Goal: Task Accomplishment & Management: Use online tool/utility

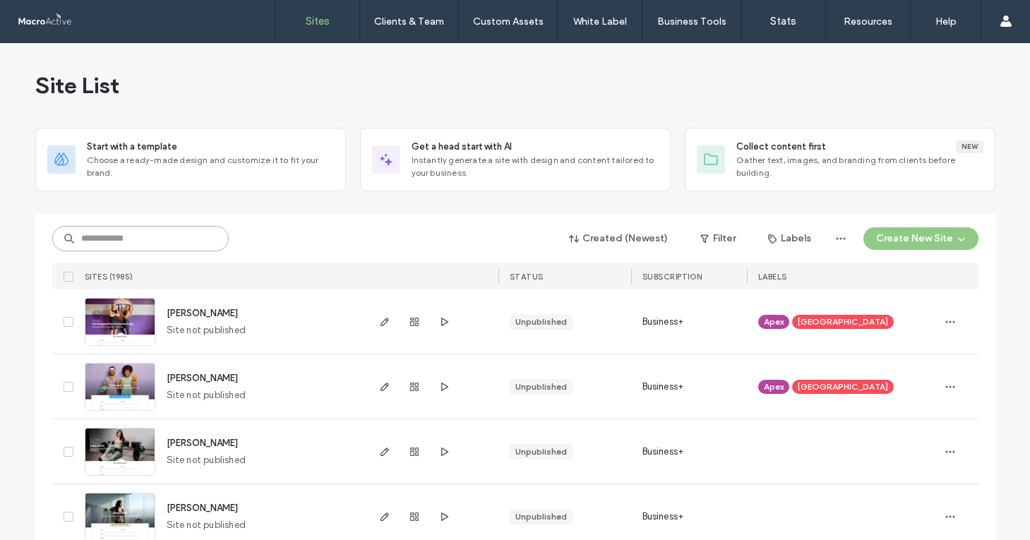
click at [186, 239] on input at bounding box center [140, 238] width 176 height 25
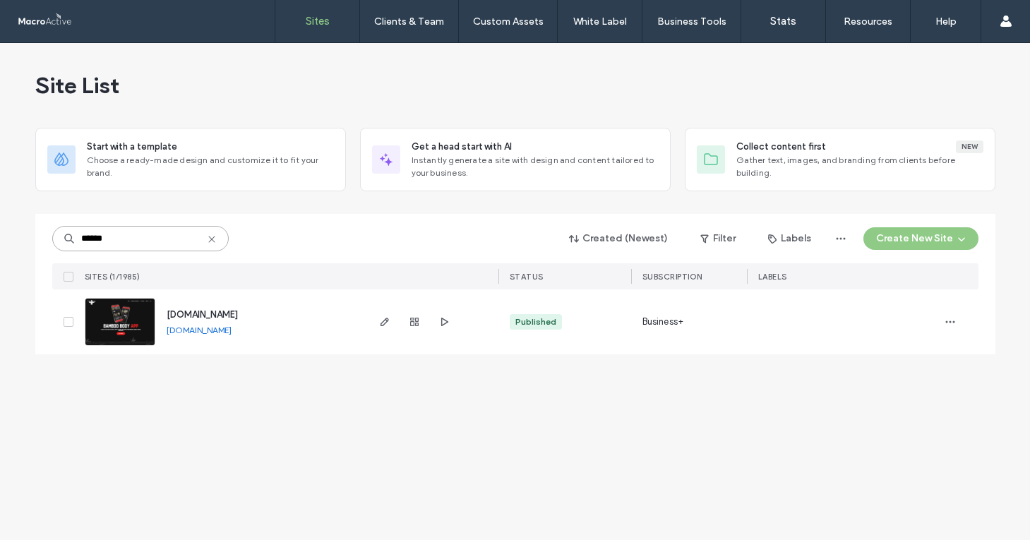
type input "******"
click at [234, 314] on span "www.bamboo-body.com" at bounding box center [202, 314] width 71 height 11
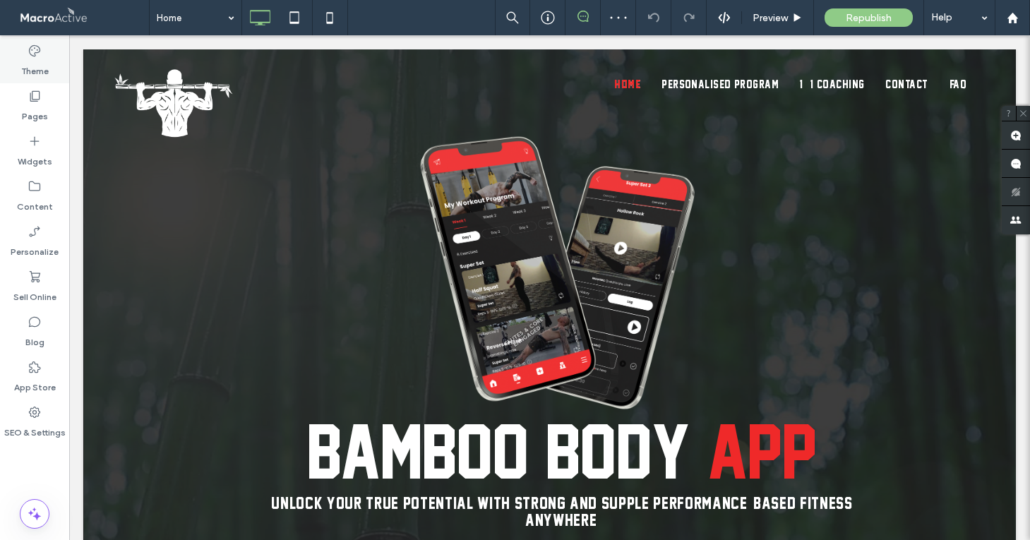
click at [40, 68] on label "Theme" at bounding box center [35, 68] width 28 height 20
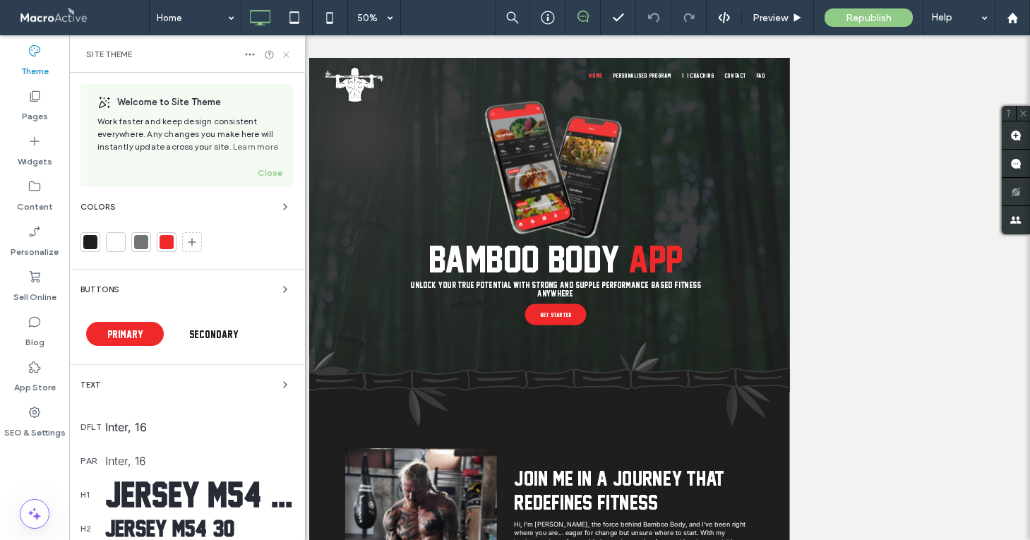
click at [290, 58] on icon at bounding box center [286, 54] width 11 height 11
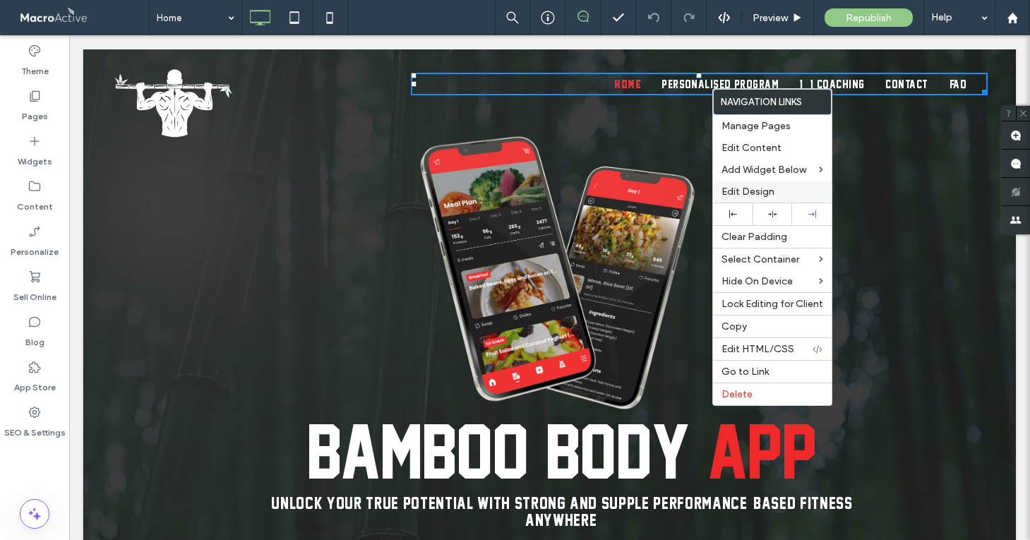
click at [762, 193] on span "Edit Design" at bounding box center [747, 192] width 53 height 12
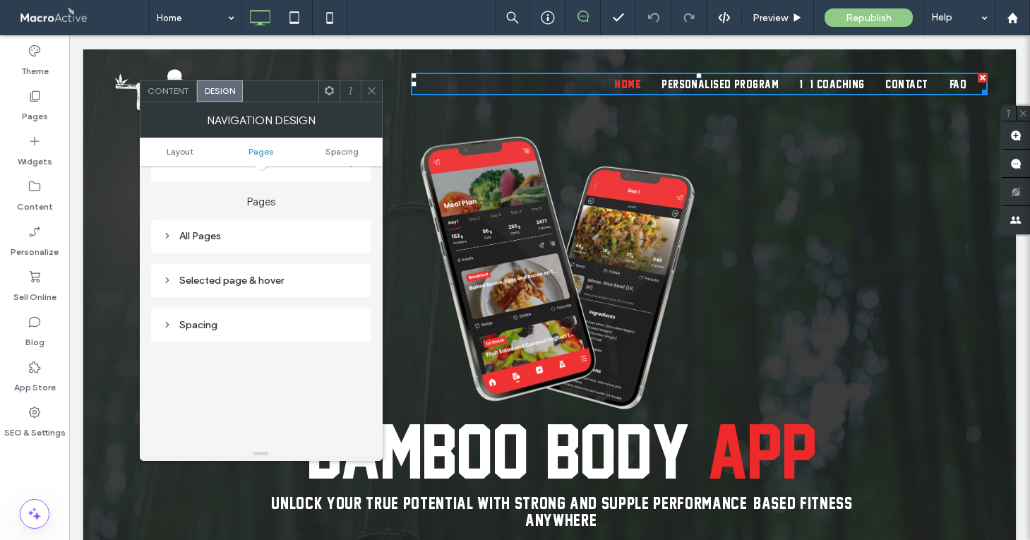
scroll to position [217, 0]
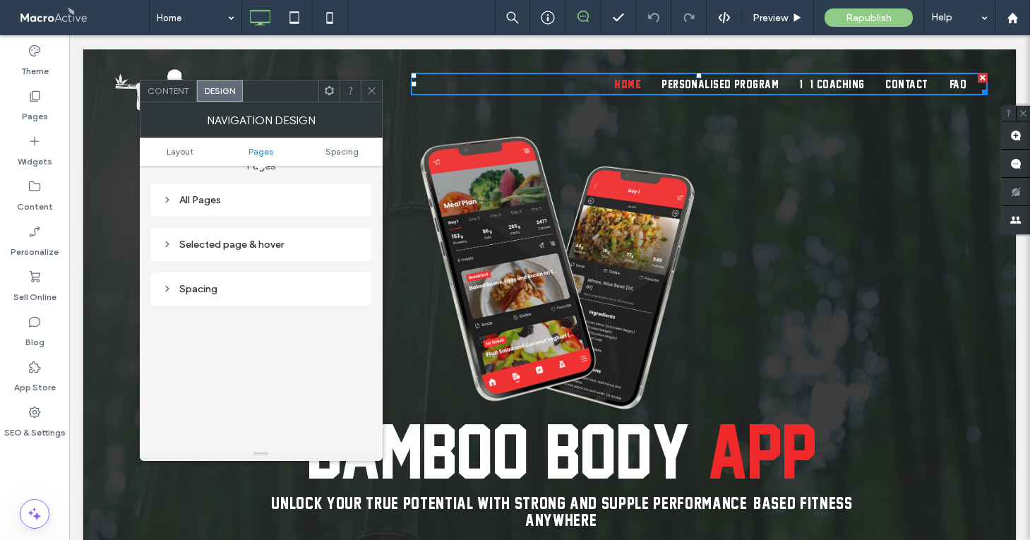
click at [279, 202] on div "All Pages" at bounding box center [261, 200] width 198 height 12
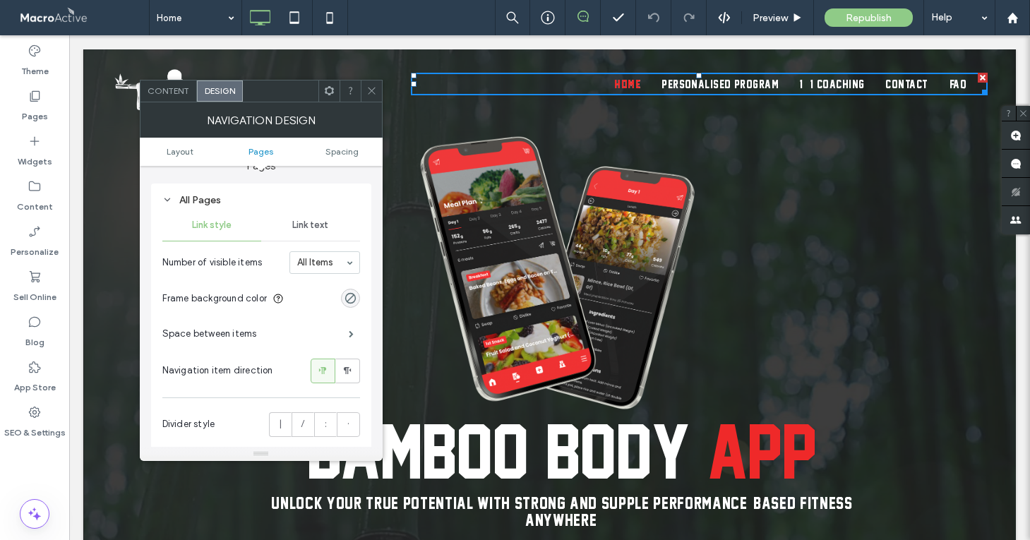
click at [318, 226] on span "Link text" at bounding box center [310, 224] width 36 height 11
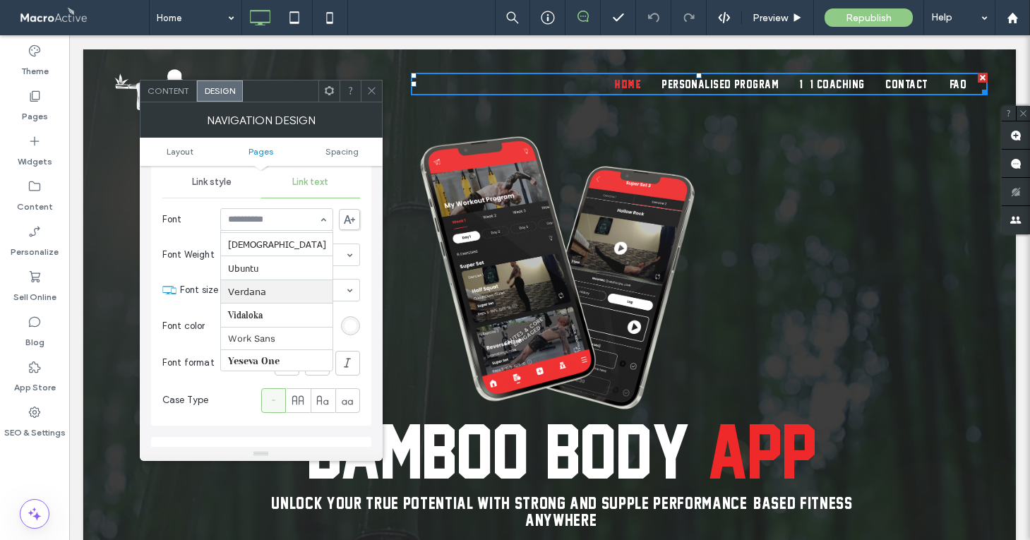
scroll to position [216, 0]
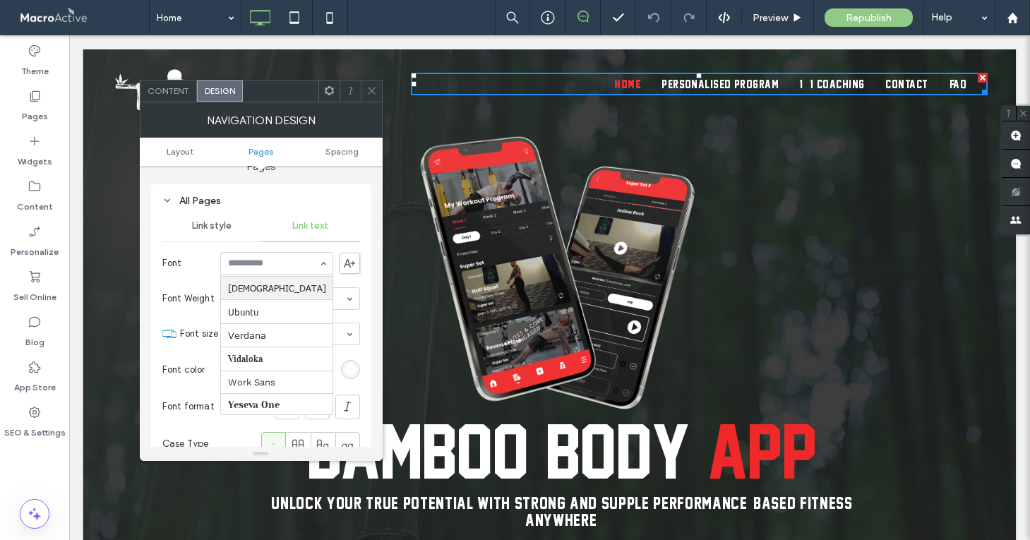
click at [344, 205] on div "All Pages" at bounding box center [261, 201] width 198 height 12
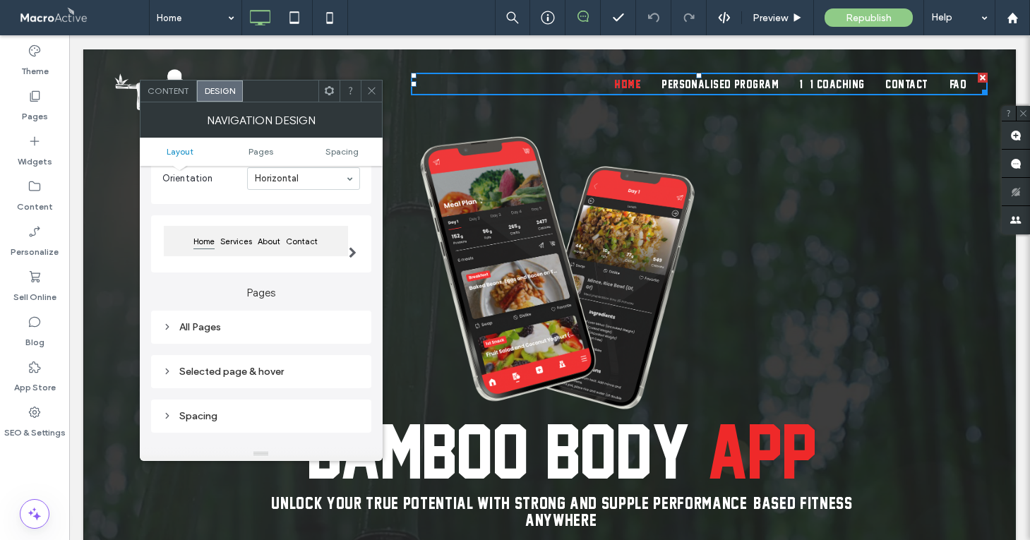
scroll to position [107, 0]
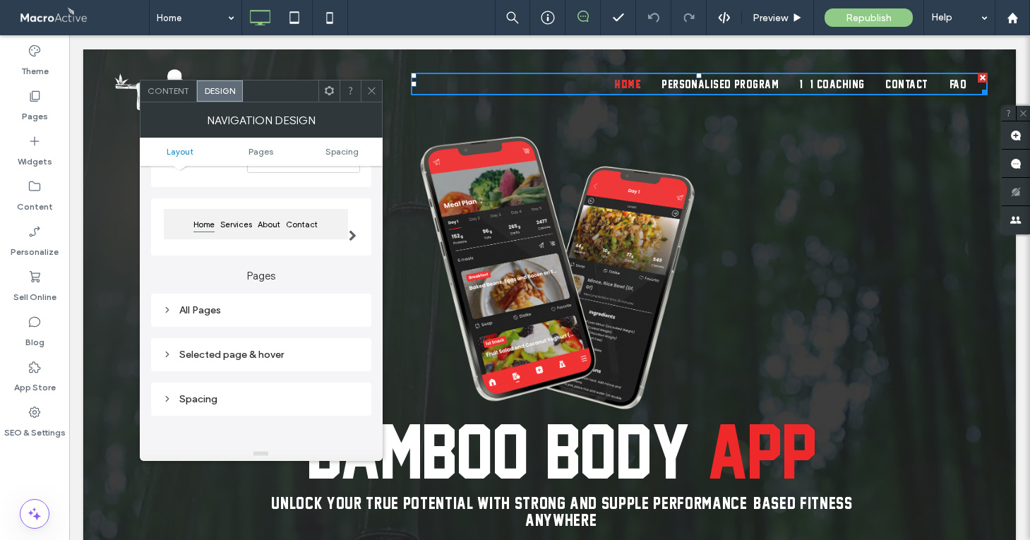
click at [236, 308] on div "All Pages" at bounding box center [261, 310] width 198 height 12
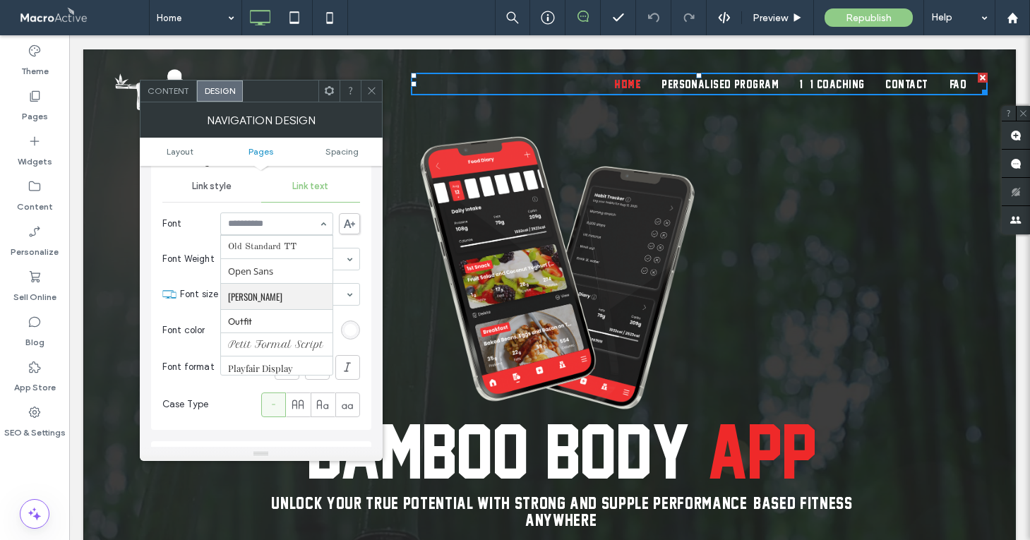
scroll to position [964, 0]
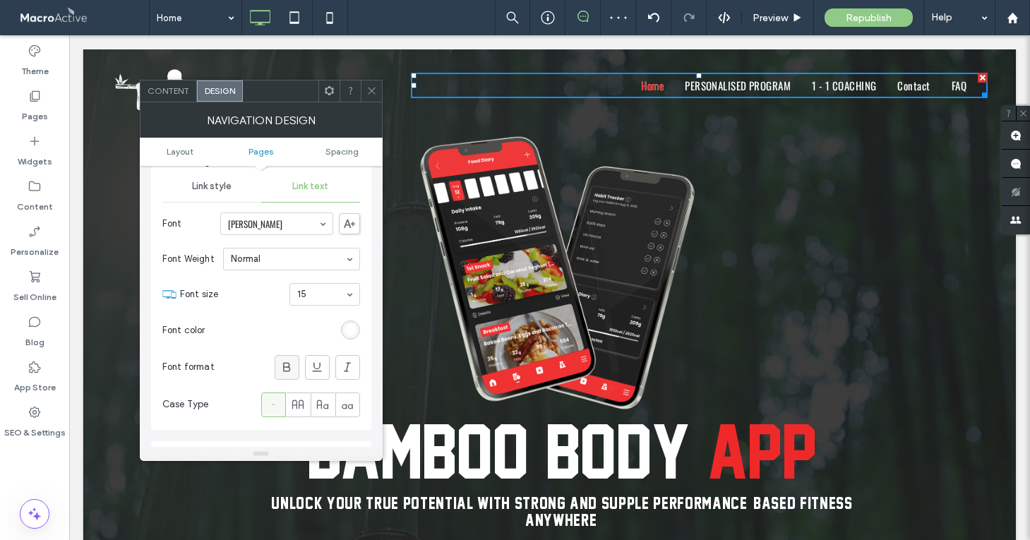
click at [284, 371] on icon at bounding box center [286, 367] width 14 height 14
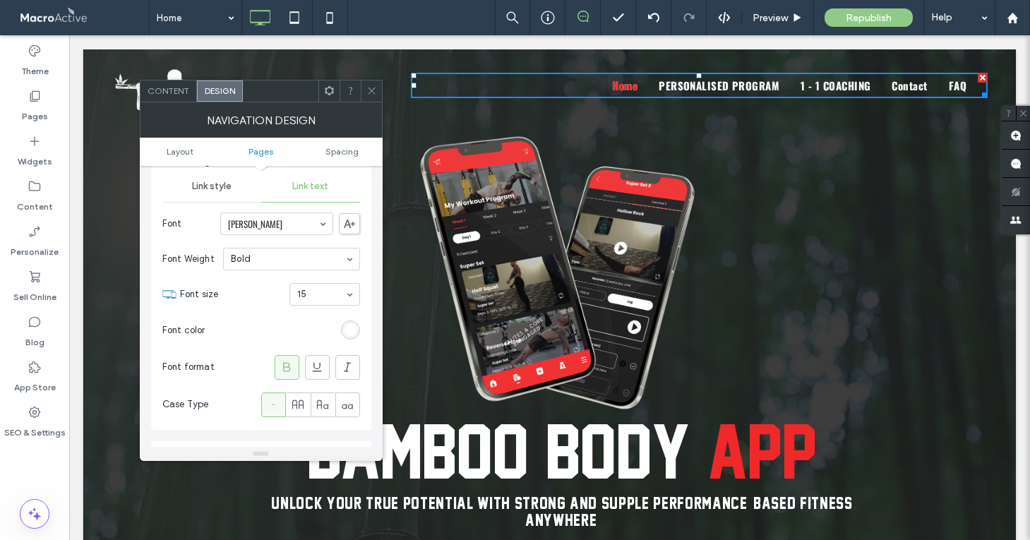
click at [368, 90] on icon at bounding box center [371, 90] width 11 height 11
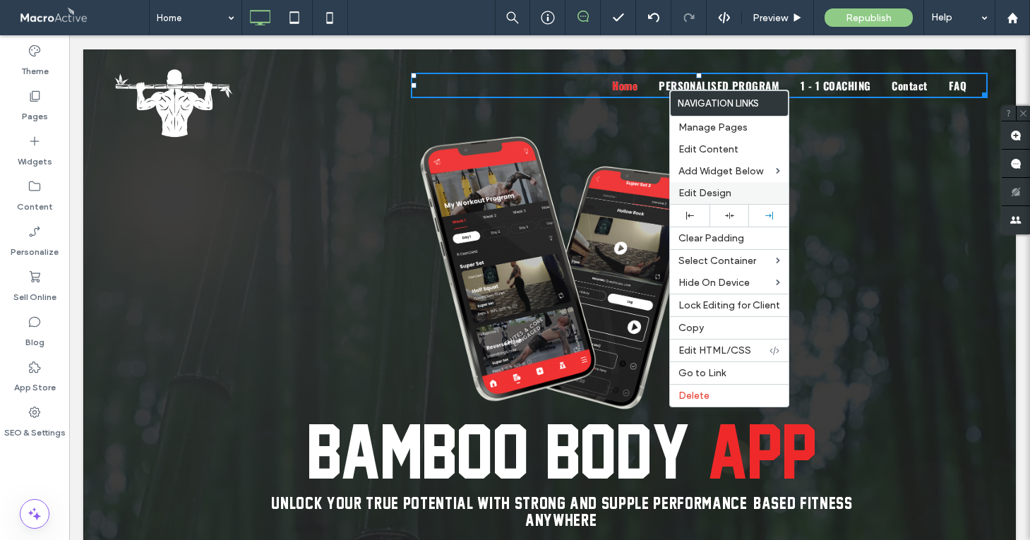
click at [706, 191] on span "Edit Design" at bounding box center [704, 193] width 53 height 12
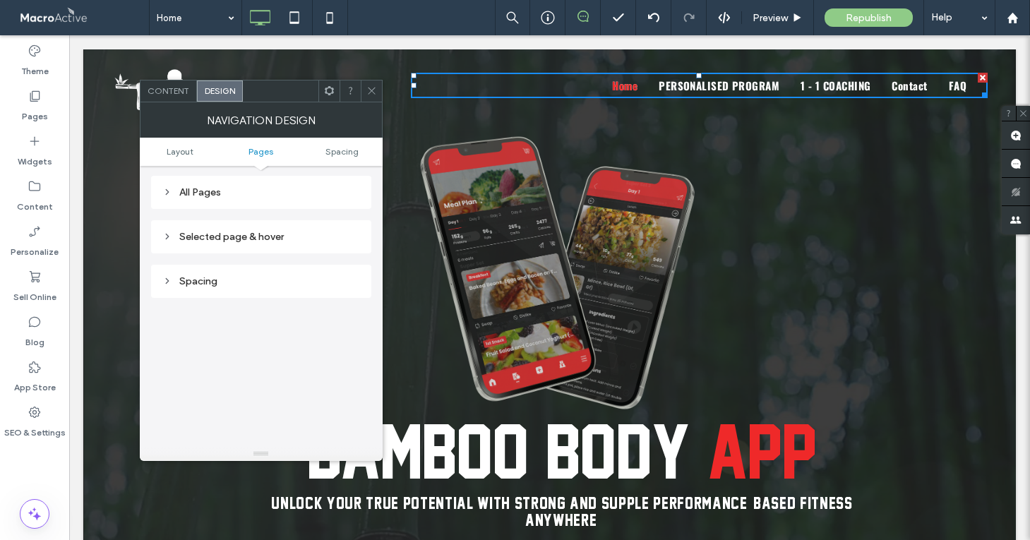
scroll to position [221, 0]
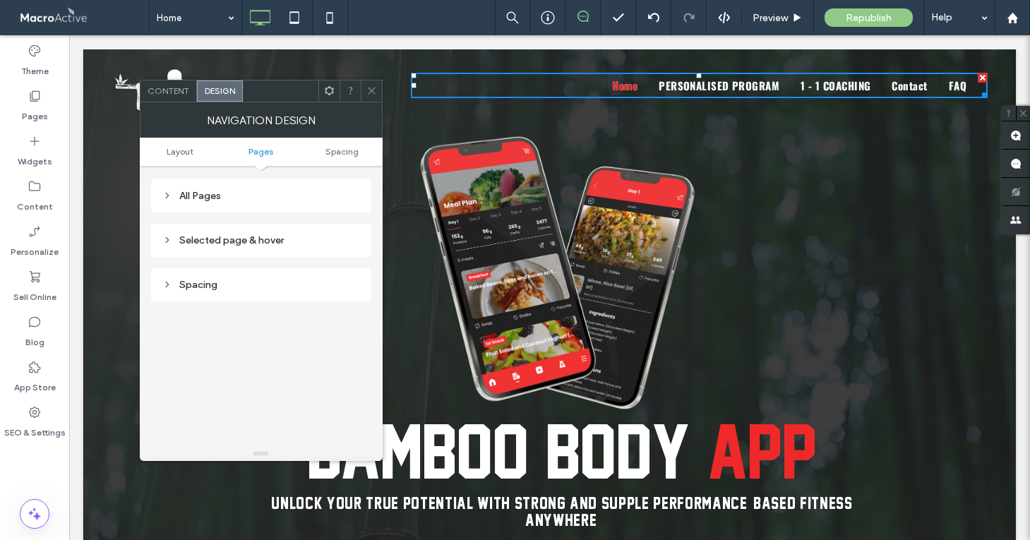
click at [243, 205] on div "All Pages" at bounding box center [261, 195] width 198 height 19
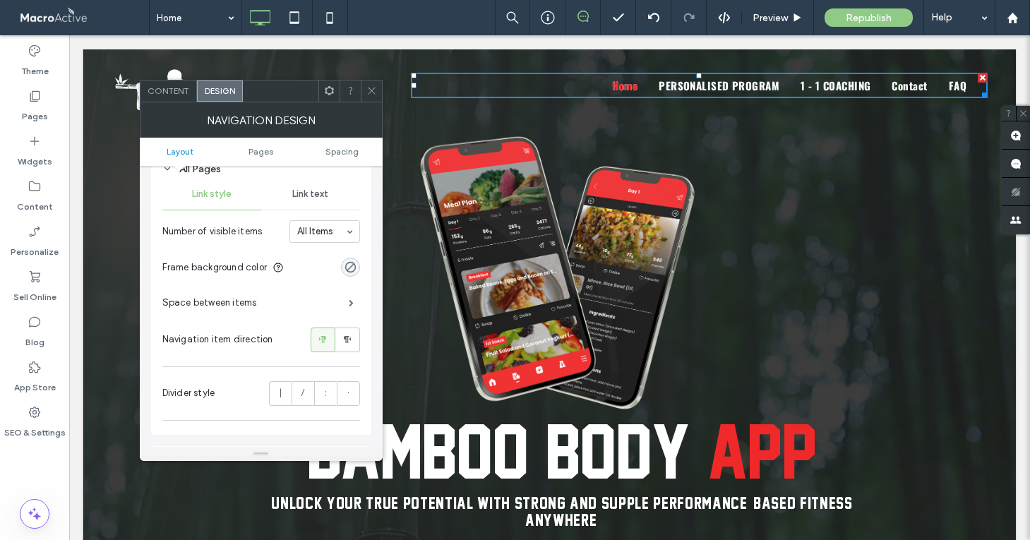
scroll to position [168, 0]
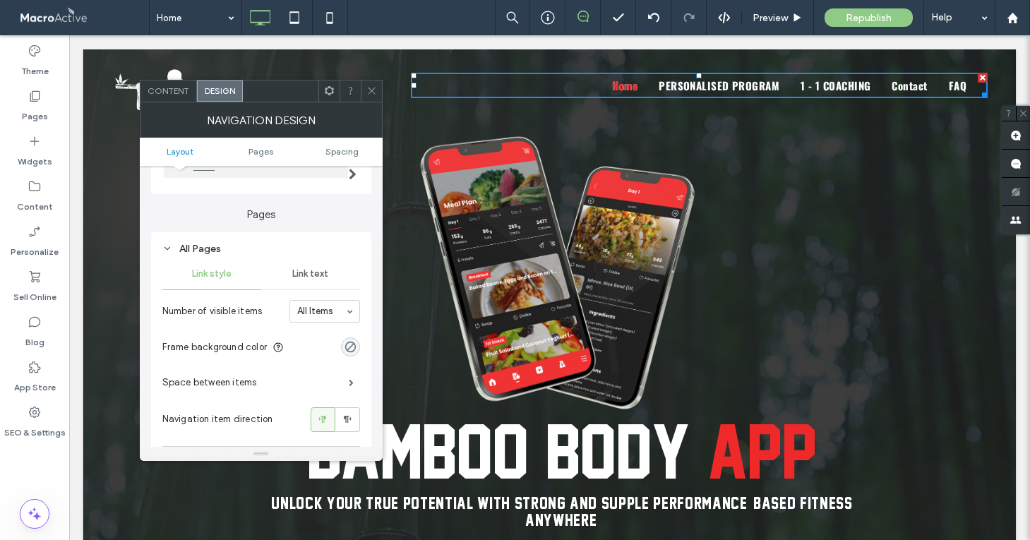
click at [309, 275] on span "Link text" at bounding box center [310, 273] width 36 height 11
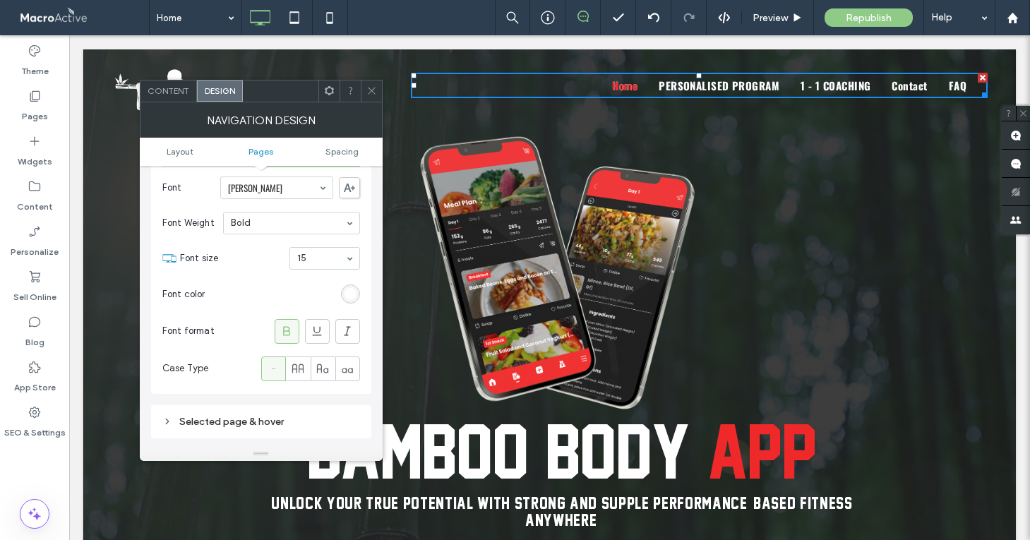
scroll to position [292, 0]
click at [296, 372] on use at bounding box center [297, 367] width 11 height 9
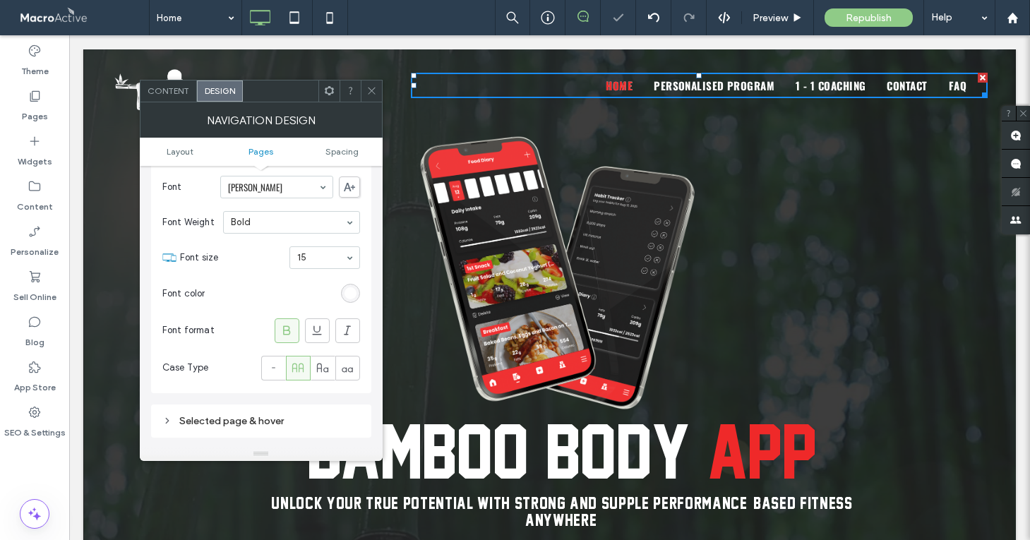
click at [378, 87] on div at bounding box center [371, 90] width 21 height 21
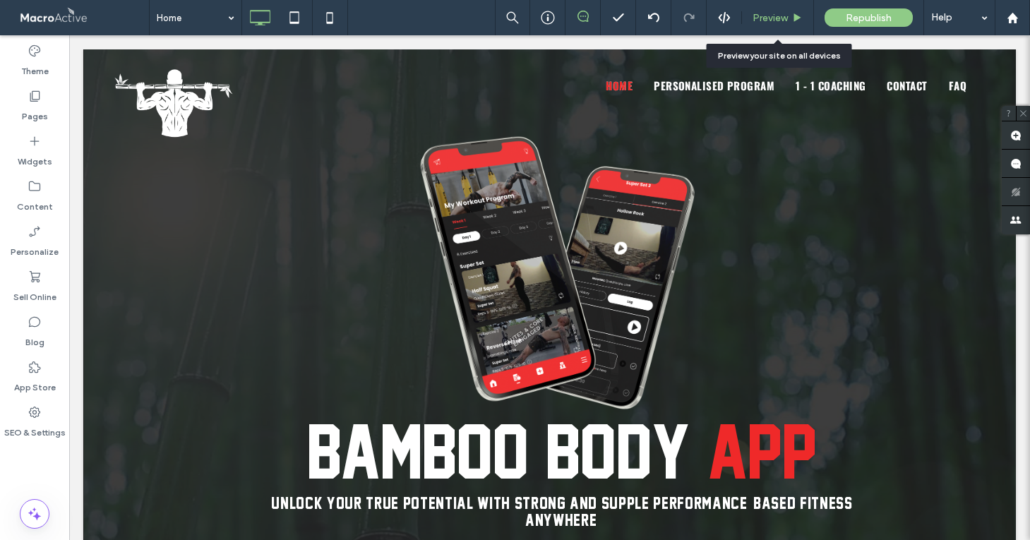
click at [773, 14] on span "Preview" at bounding box center [769, 18] width 35 height 12
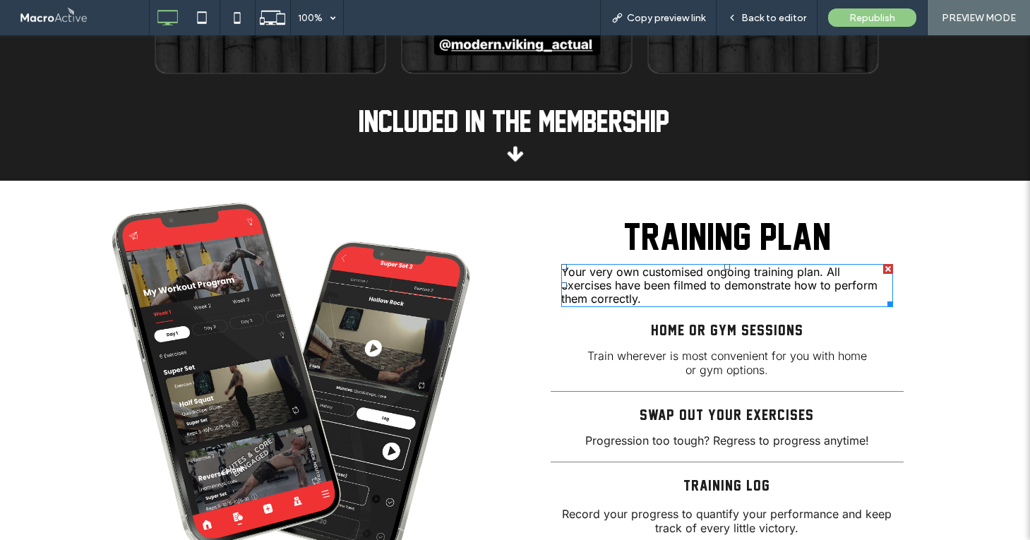
scroll to position [1922, 0]
